Goal: Information Seeking & Learning: Learn about a topic

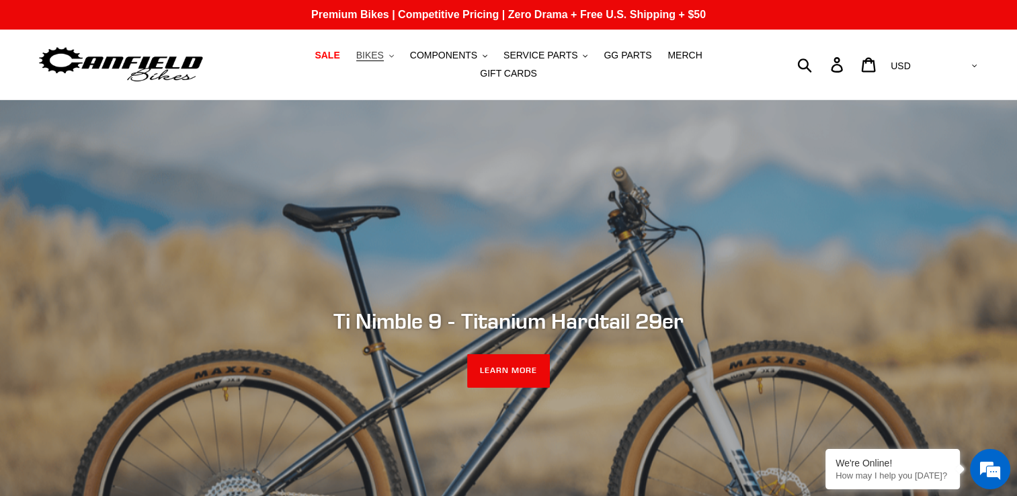
click at [356, 59] on span "BIKES" at bounding box center [370, 55] width 28 height 11
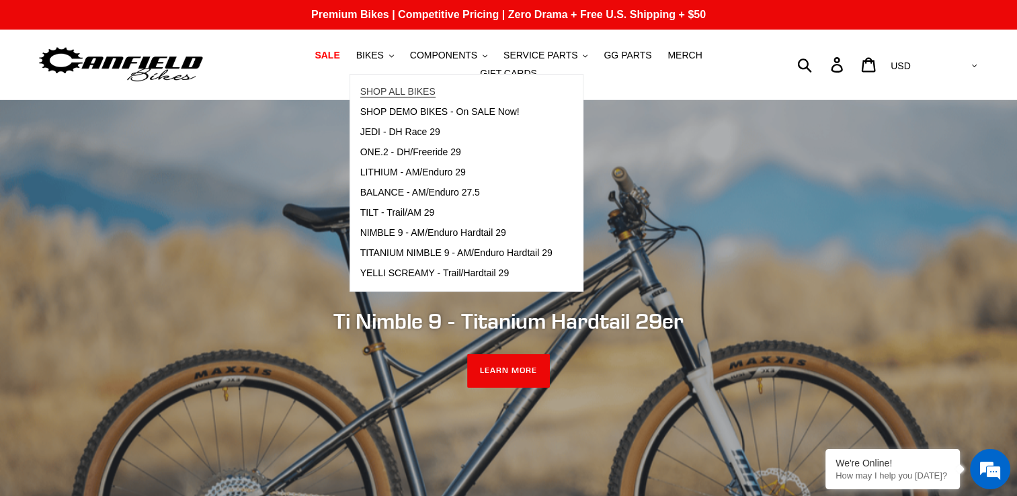
click at [360, 95] on span "SHOP ALL BIKES" at bounding box center [397, 91] width 75 height 11
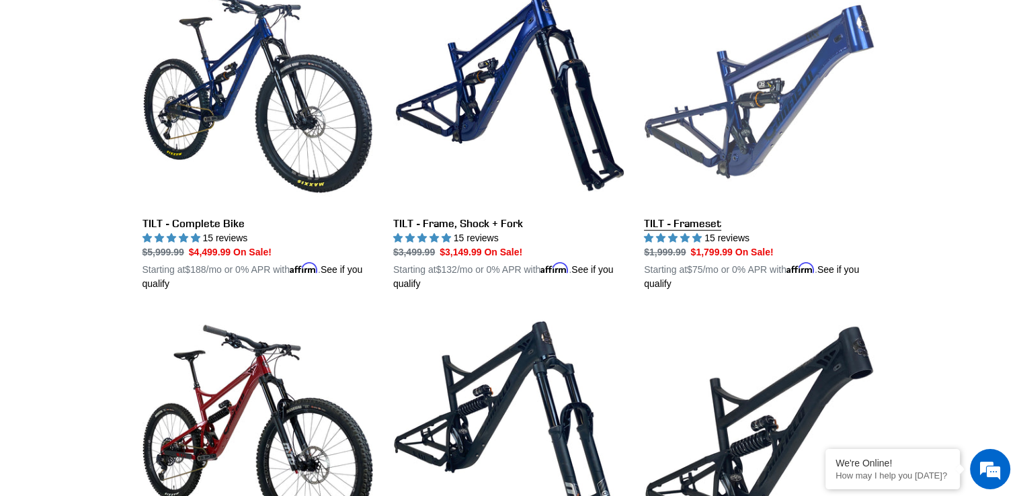
scroll to position [740, 0]
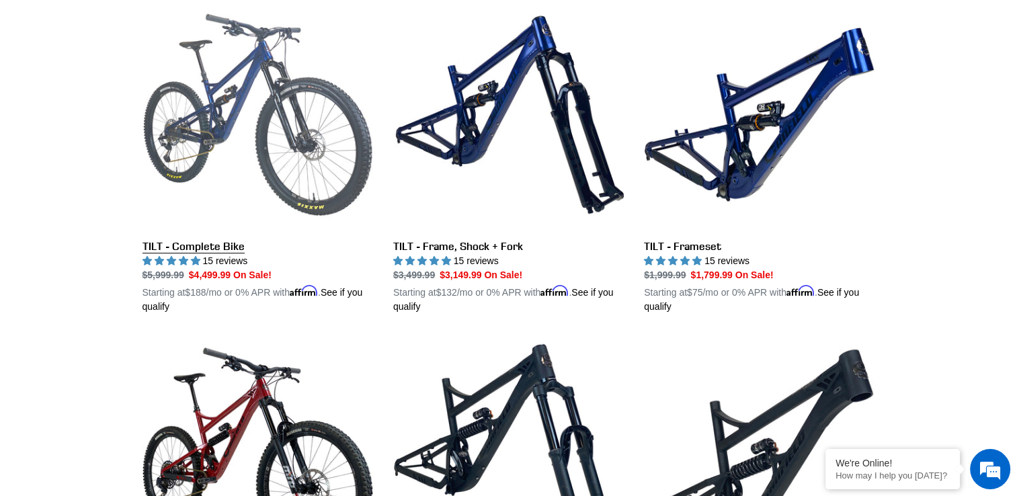
click at [202, 235] on link "TILT - Complete Bike" at bounding box center [258, 156] width 231 height 315
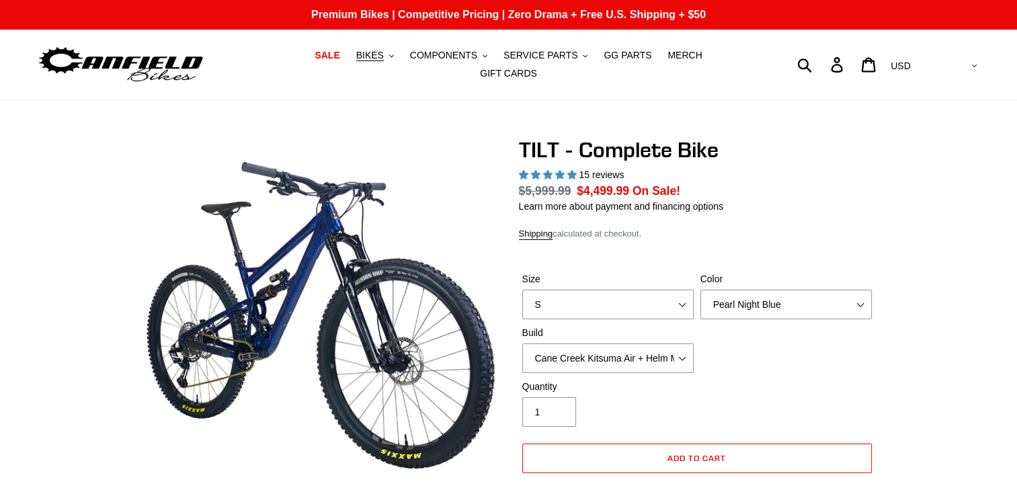
select select "highest-rating"
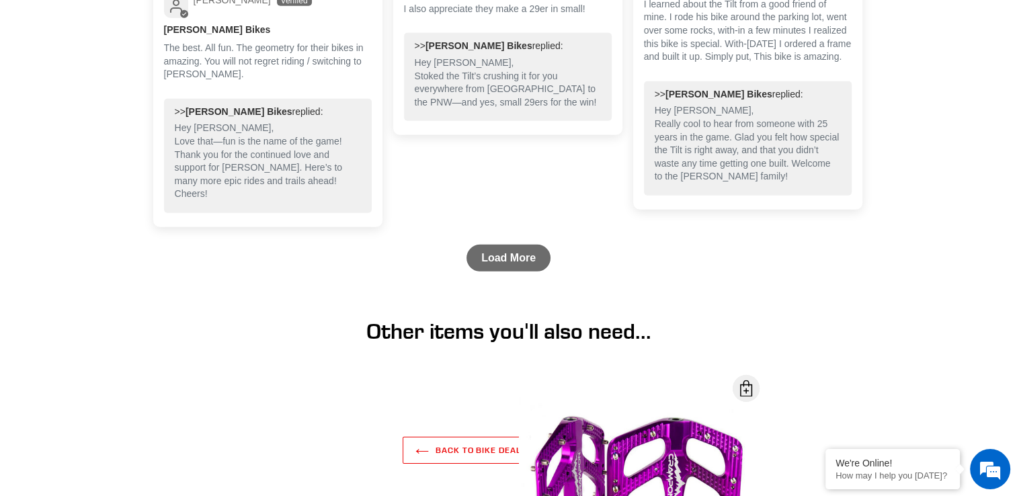
scroll to position [3999, 0]
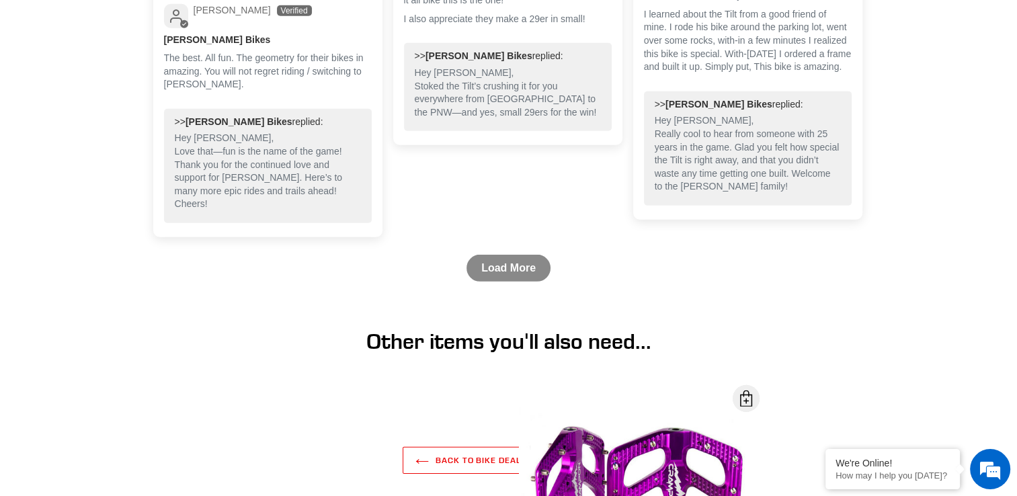
click at [482, 278] on link "Load More" at bounding box center [509, 268] width 84 height 27
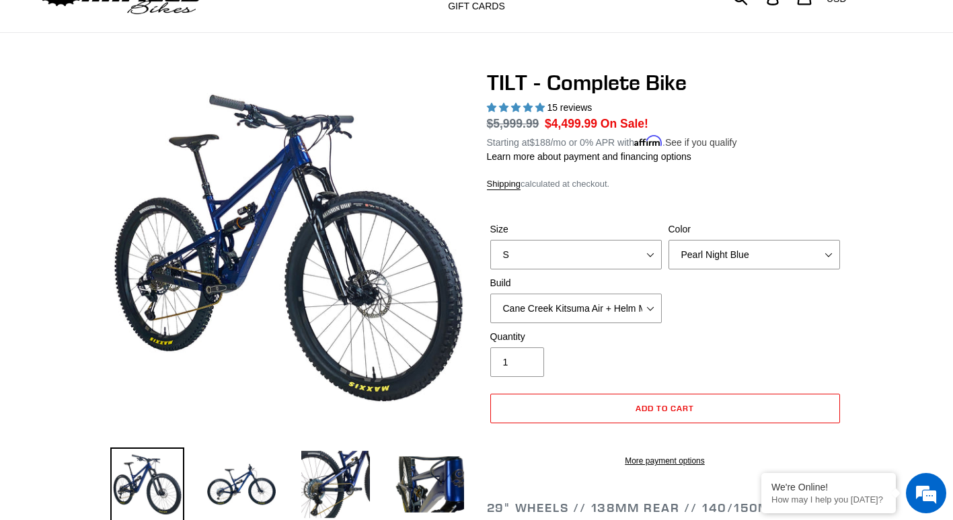
scroll to position [0, 0]
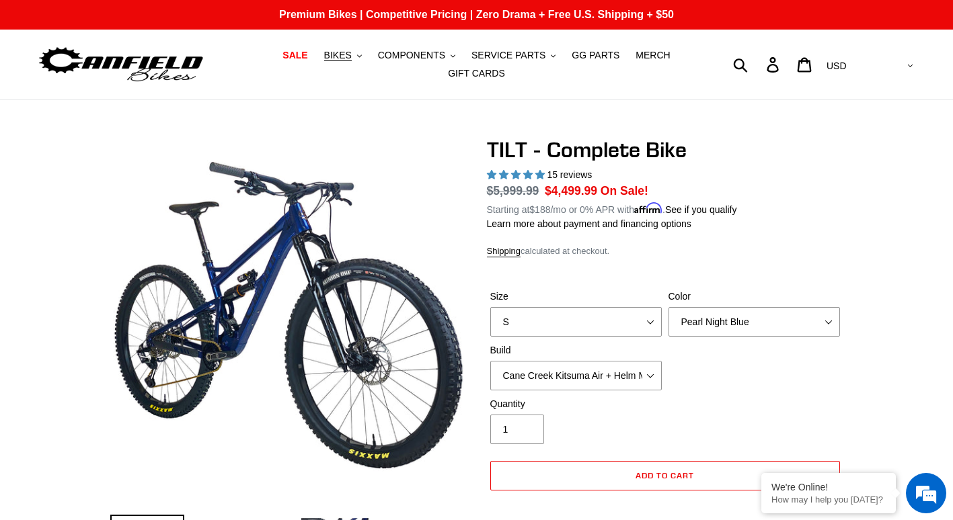
click at [133, 62] on img at bounding box center [121, 65] width 168 height 42
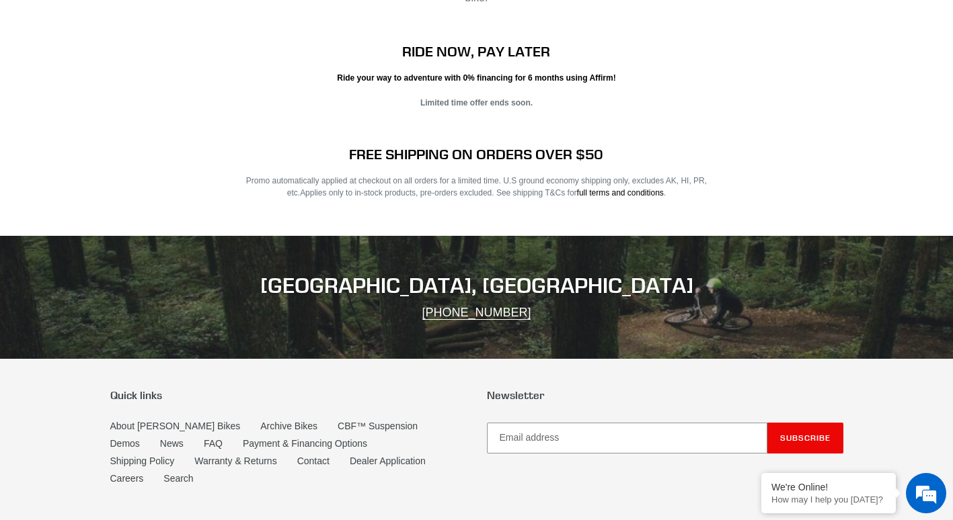
scroll to position [2727, 0]
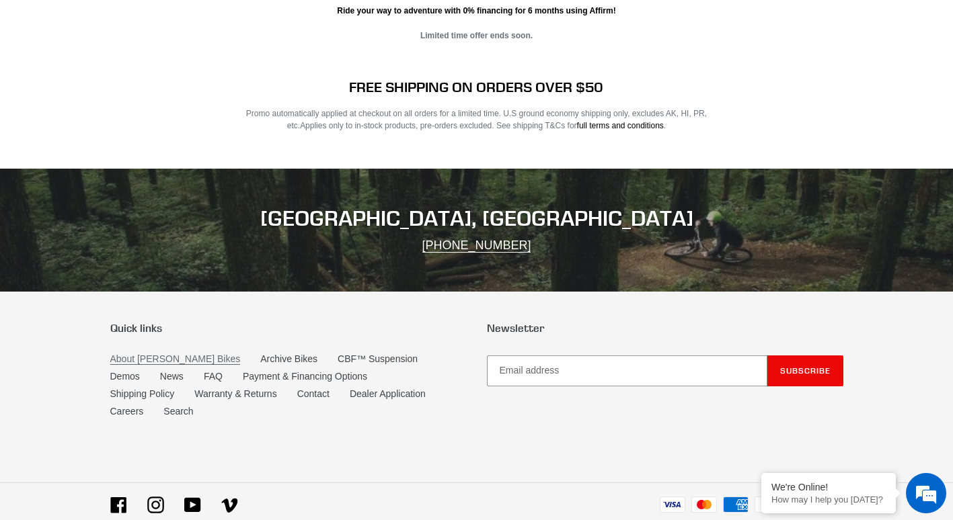
click at [163, 354] on link "About [PERSON_NAME] Bikes" at bounding box center [175, 359] width 130 height 11
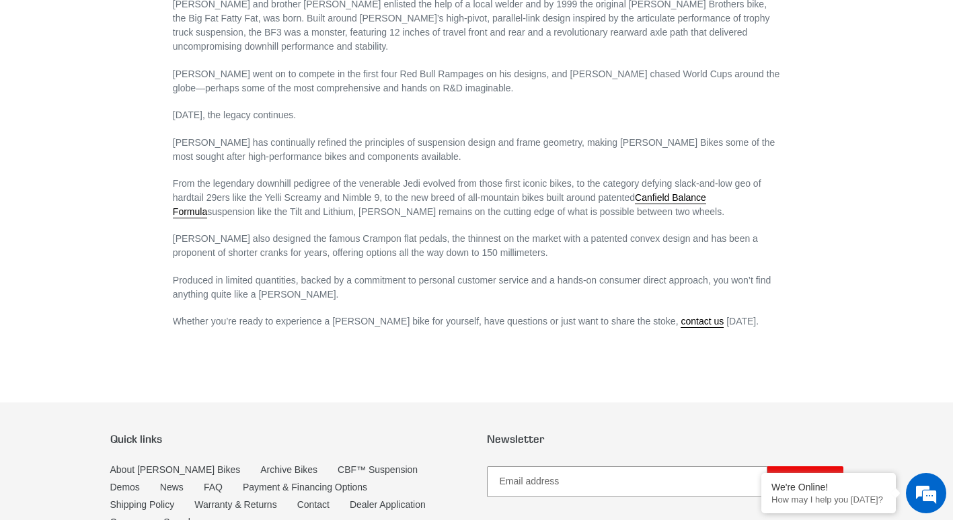
scroll to position [915, 0]
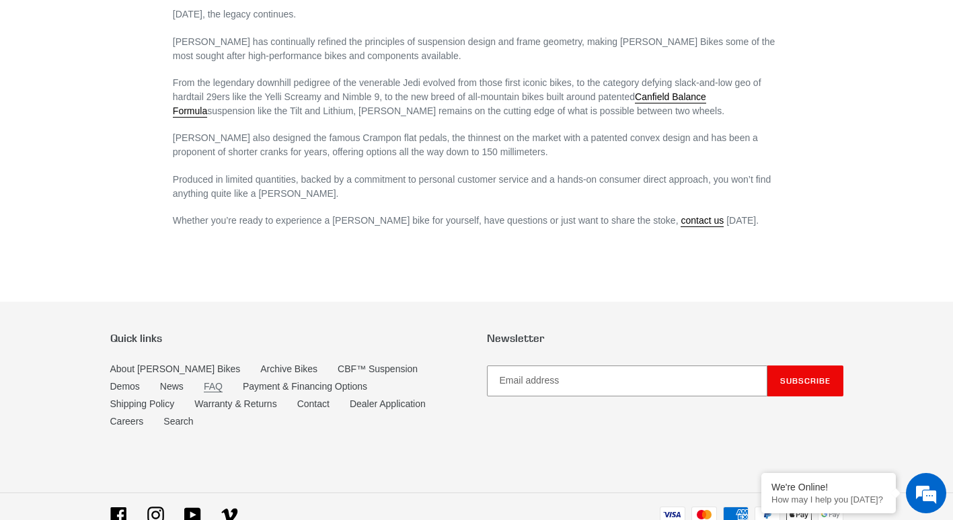
click at [204, 381] on link "FAQ" at bounding box center [213, 386] width 19 height 11
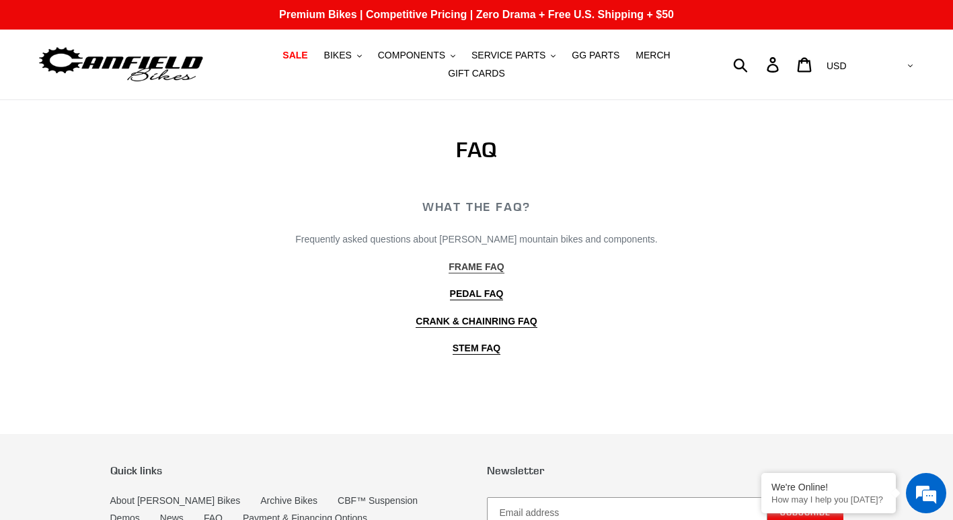
click at [494, 262] on b "FRAME FAQ" at bounding box center [475, 267] width 55 height 11
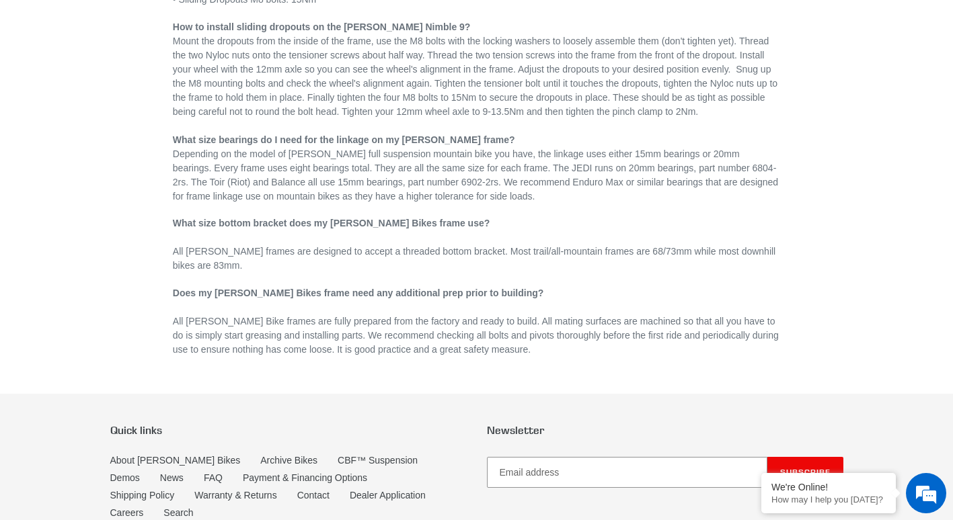
scroll to position [740, 0]
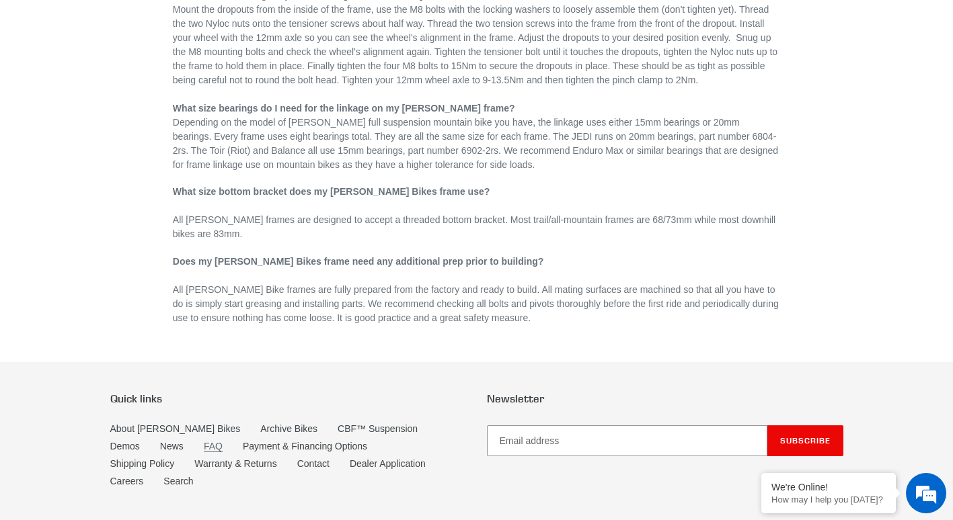
click at [204, 441] on link "FAQ" at bounding box center [213, 446] width 19 height 11
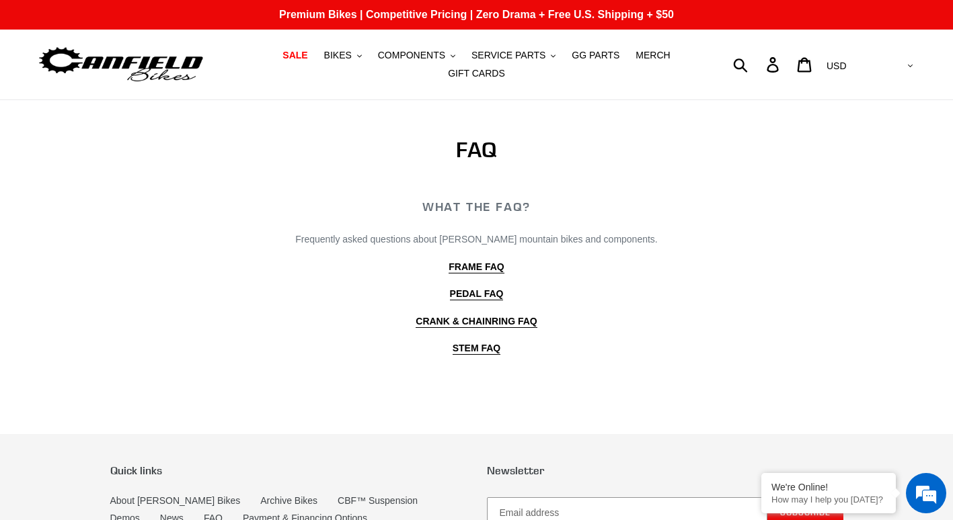
scroll to position [67, 0]
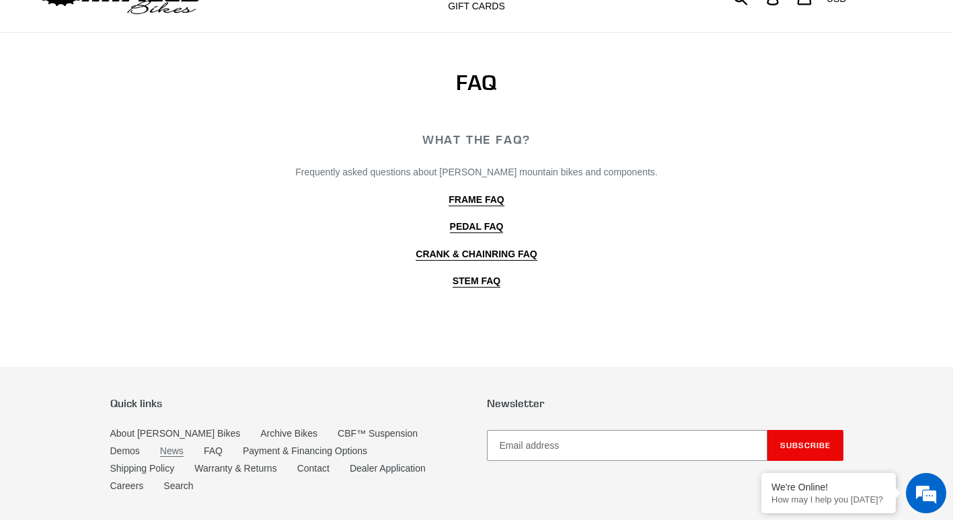
click at [160, 446] on link "News" at bounding box center [172, 451] width 24 height 11
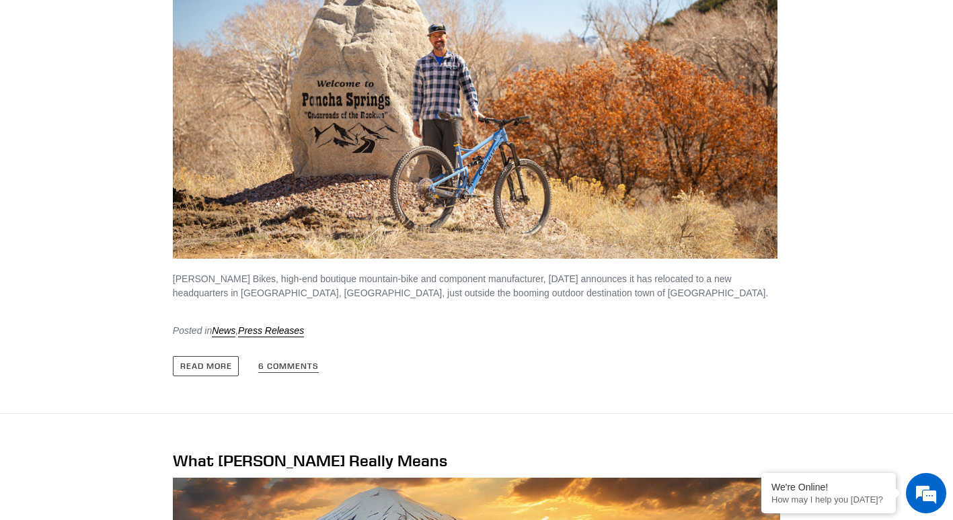
scroll to position [2689, 0]
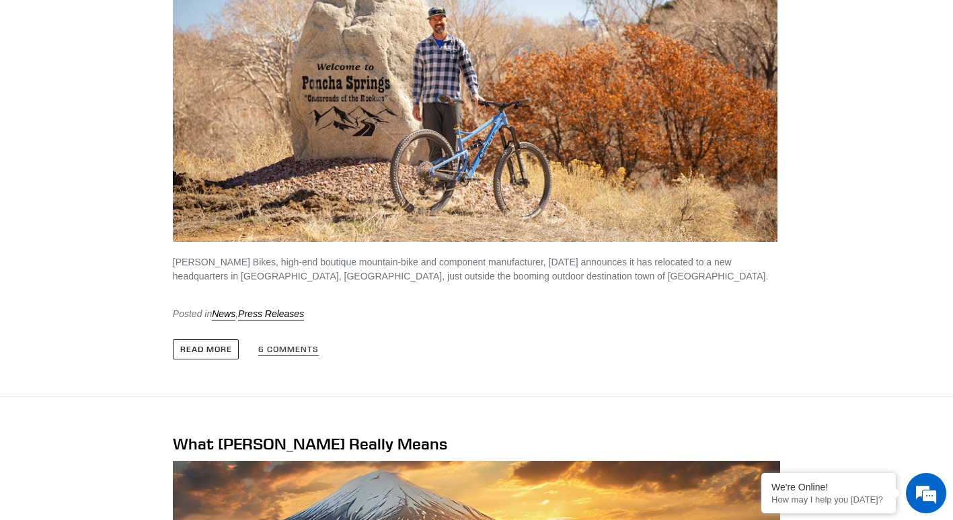
click at [216, 340] on link "Read more" at bounding box center [206, 350] width 67 height 20
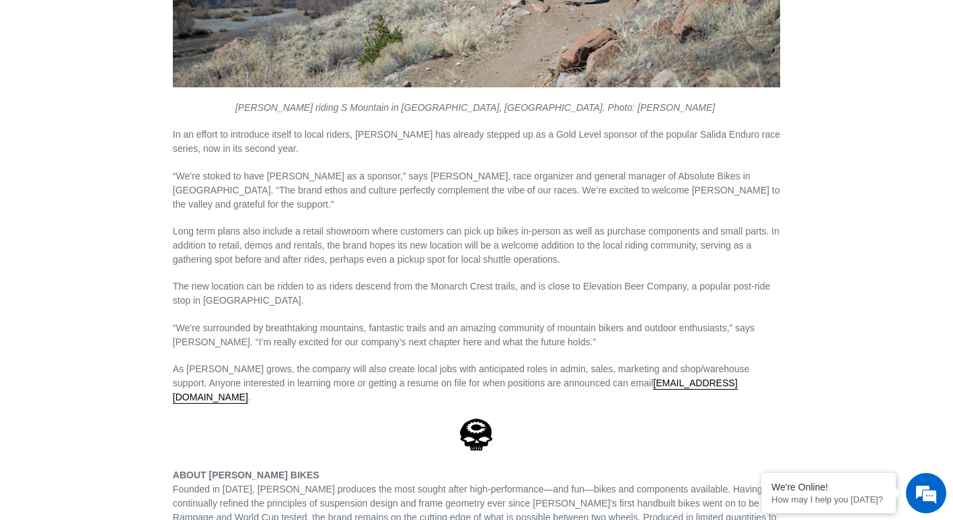
scroll to position [1883, 0]
